Goal: Information Seeking & Learning: Learn about a topic

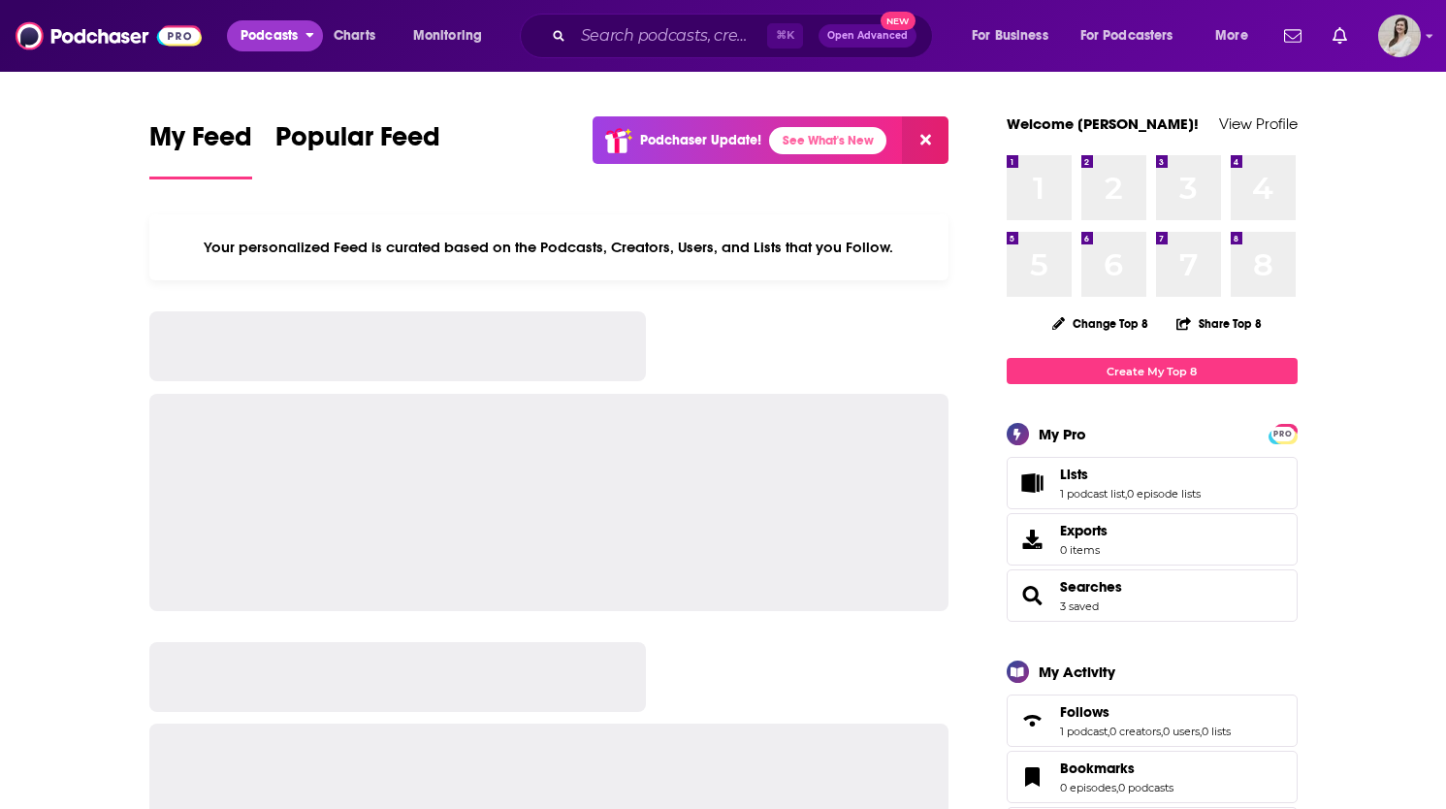
click at [308, 41] on button "Podcasts" at bounding box center [275, 35] width 96 height 31
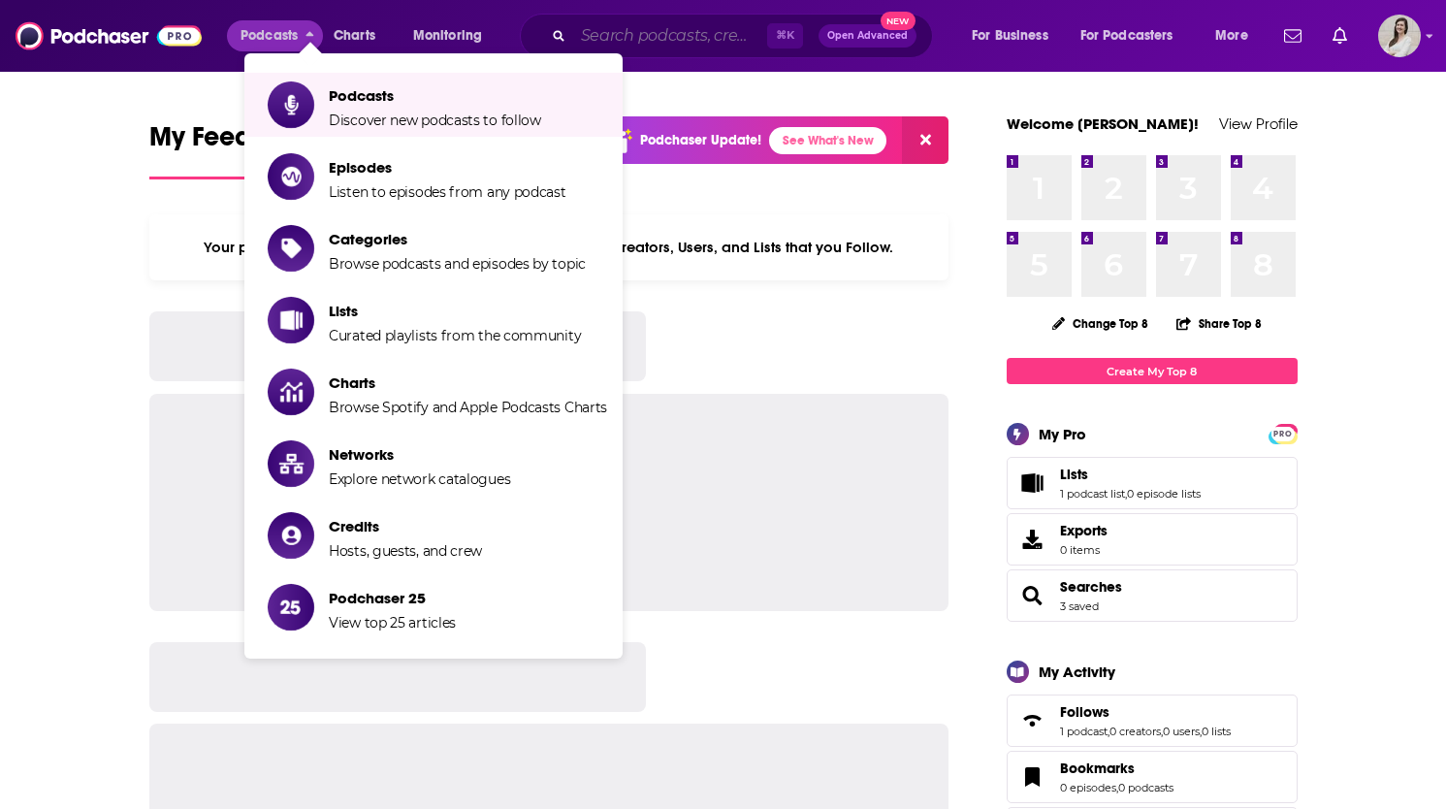
click at [678, 35] on input "Search podcasts, credits, & more..." at bounding box center [670, 35] width 194 height 31
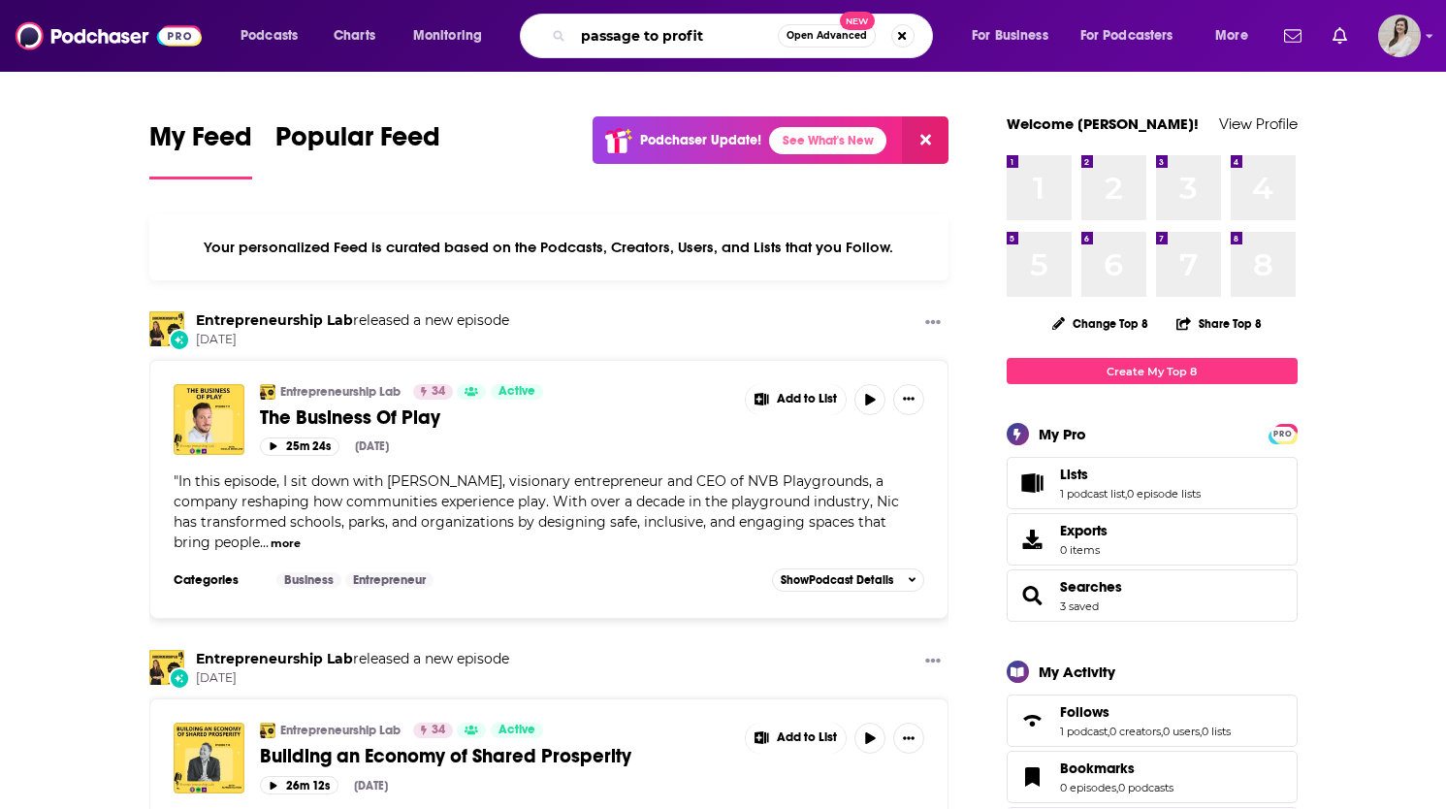
type input "passage to profit"
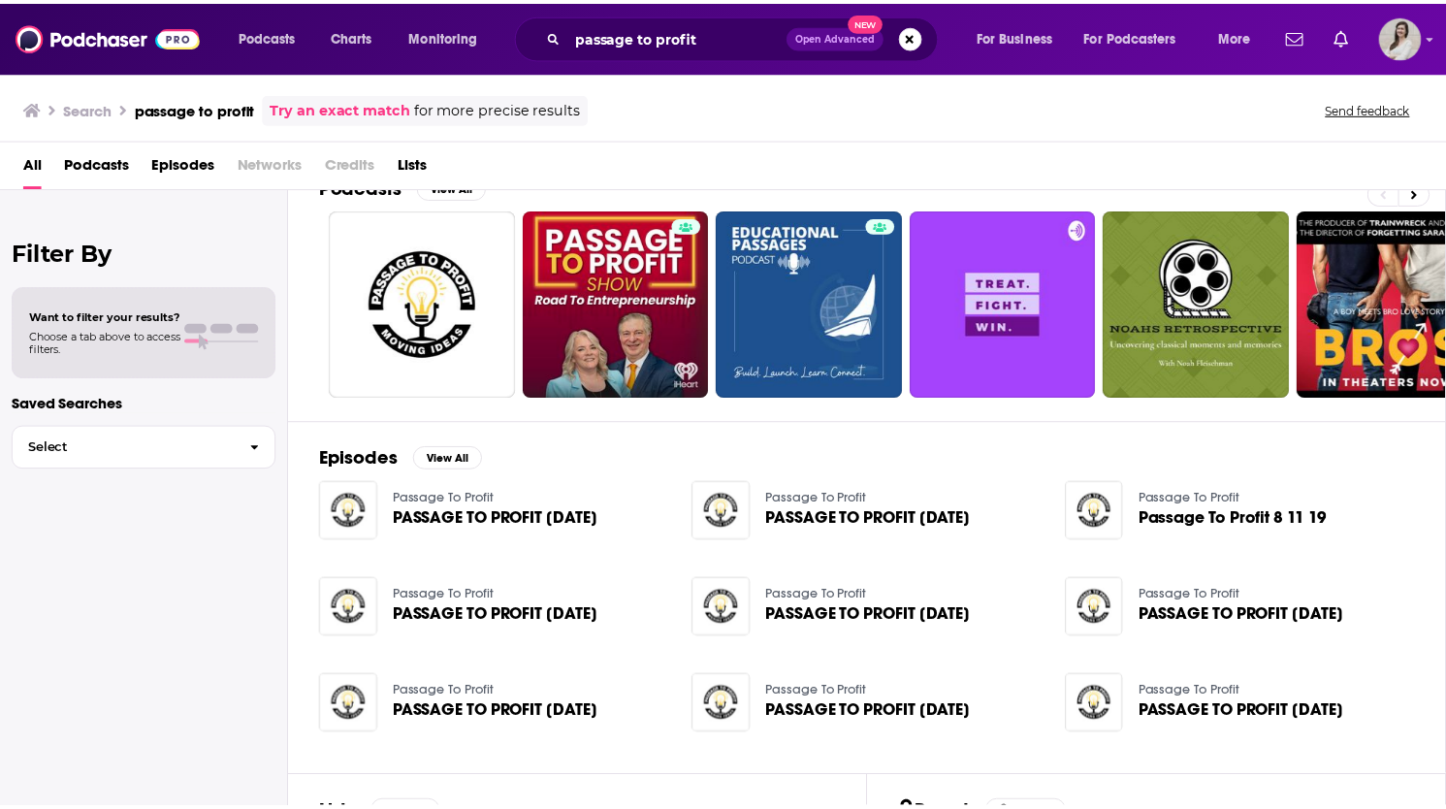
scroll to position [232, 0]
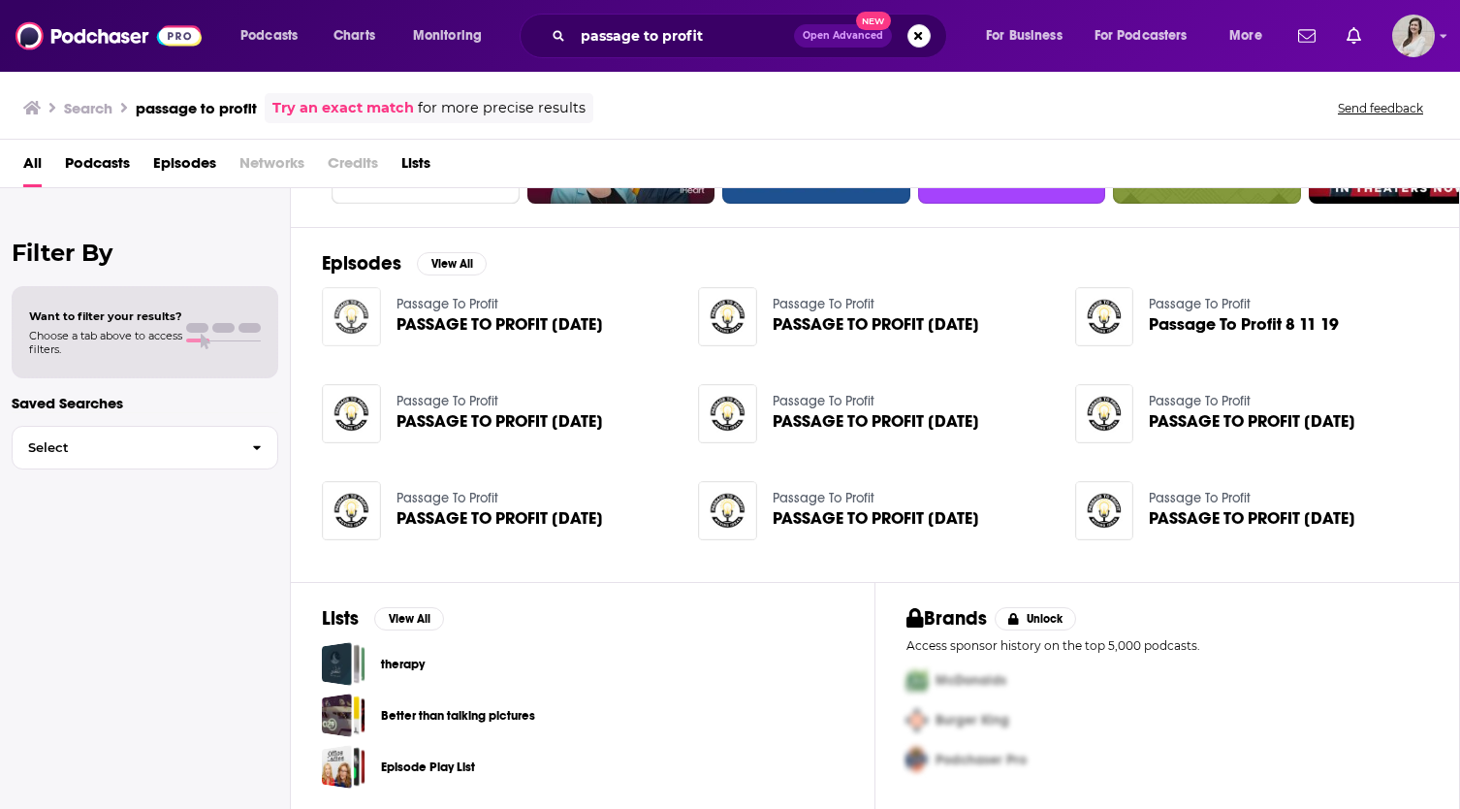
click at [376, 329] on img "PASSAGE TO PROFIT 9-8-19" at bounding box center [351, 316] width 59 height 59
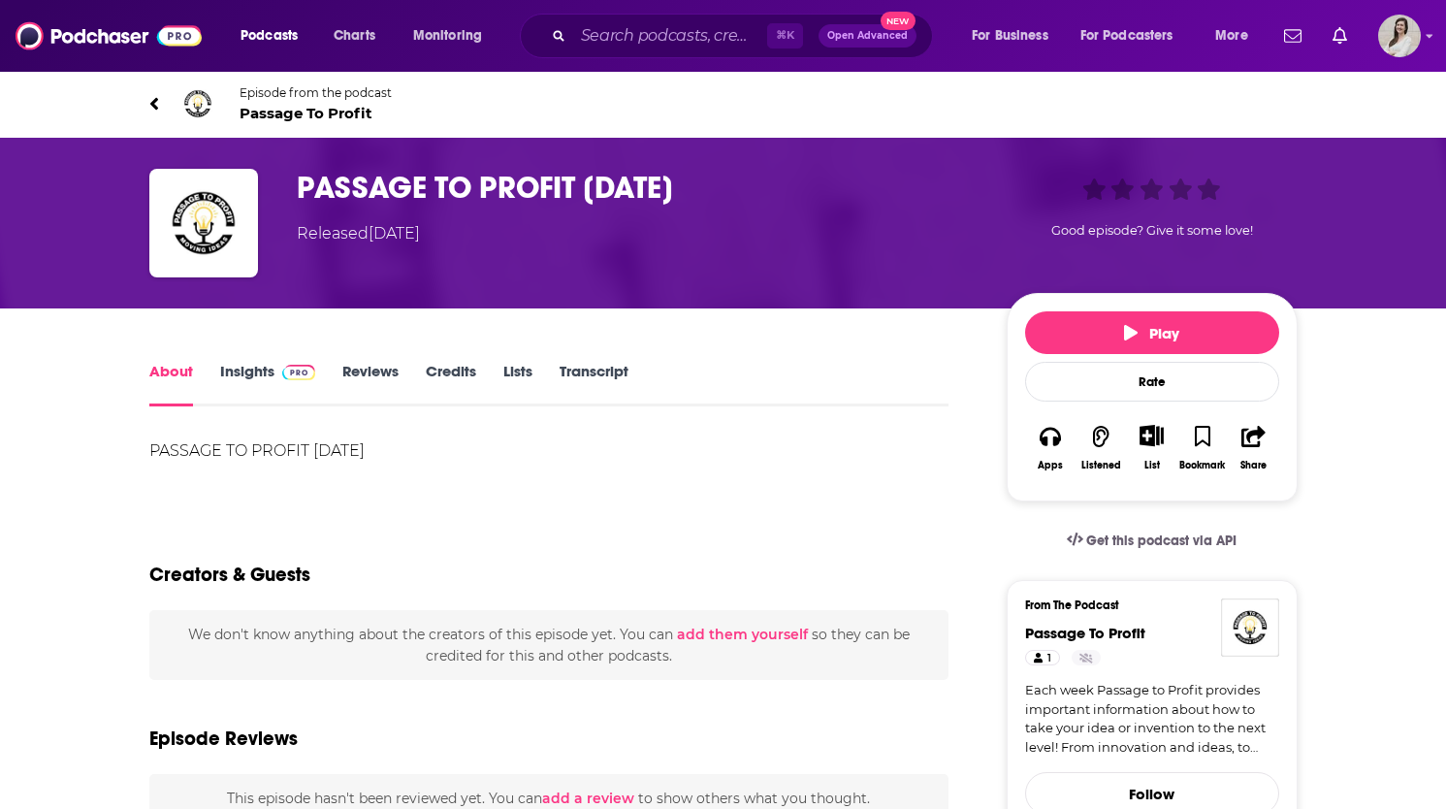
click at [254, 381] on link "Insights" at bounding box center [268, 384] width 96 height 45
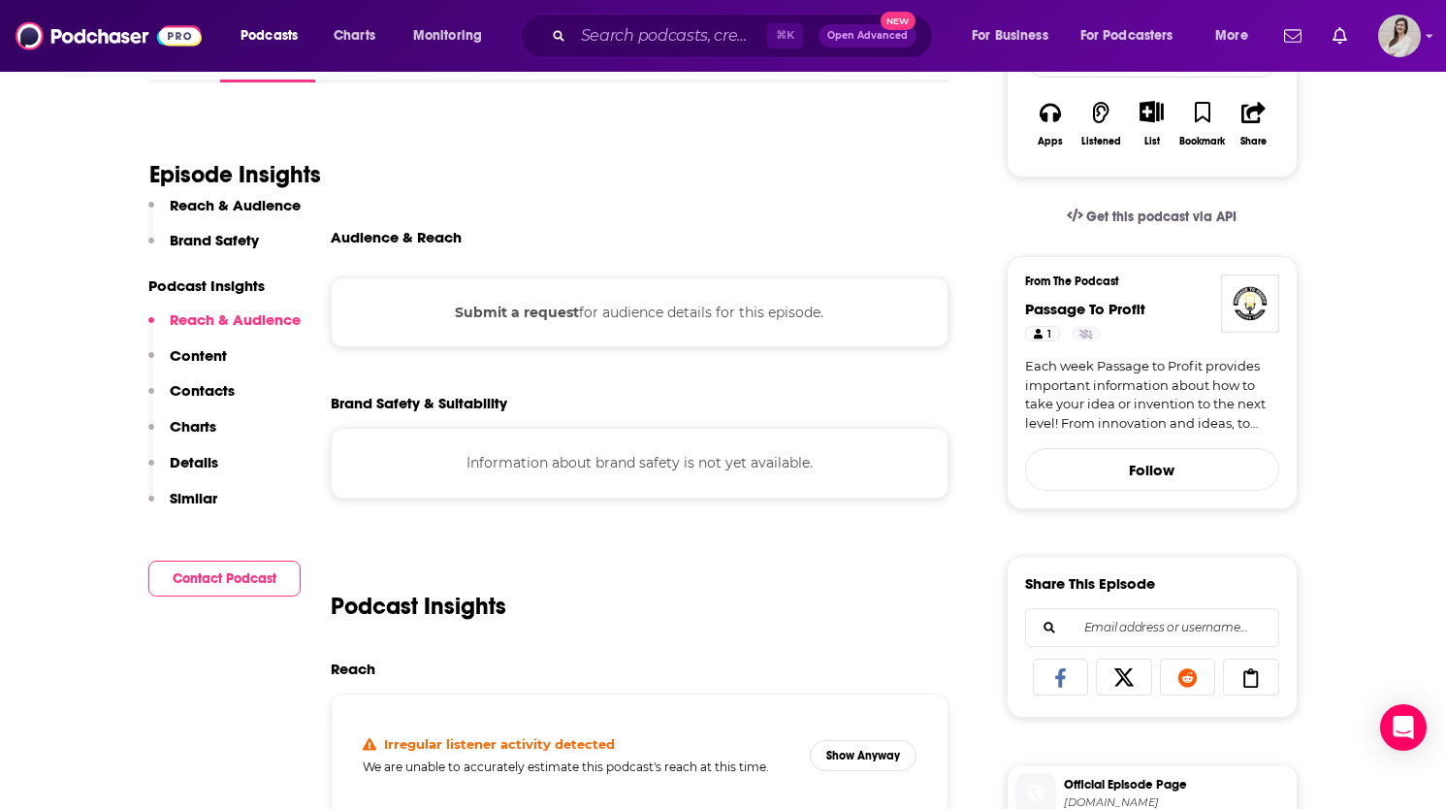
scroll to position [262, 0]
